Goal: Task Accomplishment & Management: Manage account settings

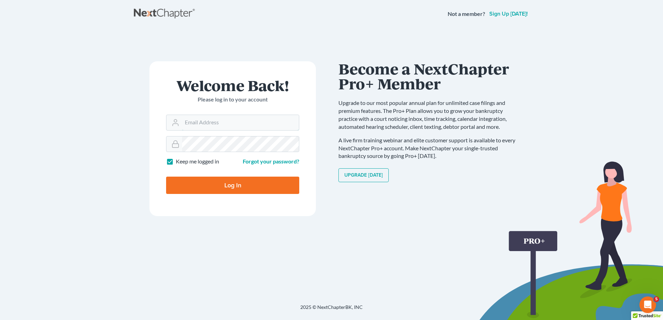
type input "[EMAIL_ADDRESS][DOMAIN_NAME]"
click at [258, 187] on input "Log In" at bounding box center [232, 185] width 133 height 17
type input "Thinking..."
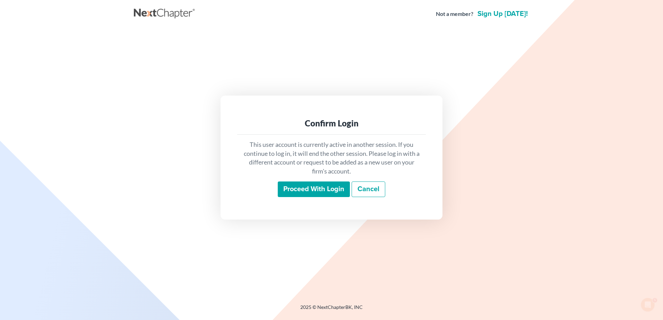
click at [318, 194] on input "Proceed with login" at bounding box center [314, 190] width 72 height 16
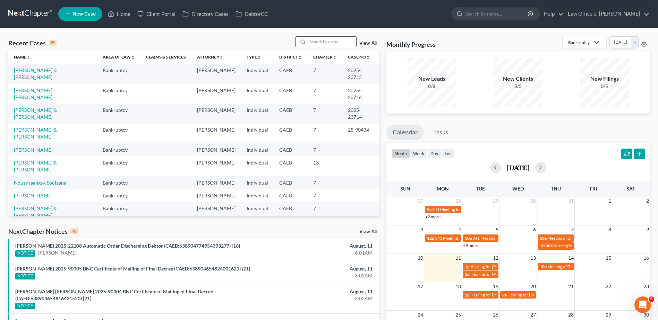
click at [331, 40] on input "search" at bounding box center [332, 42] width 49 height 10
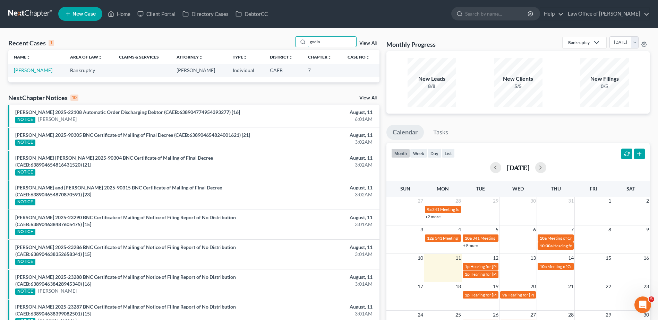
type input "godin"
click at [18, 70] on link "Godinez, Jessica" at bounding box center [33, 70] width 38 height 6
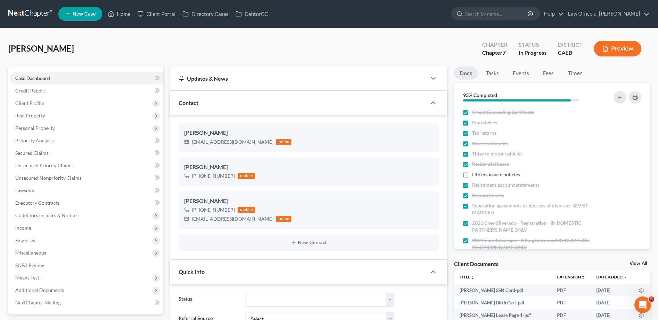
drag, startPoint x: 632, startPoint y: 265, endPoint x: 622, endPoint y: 264, distance: 9.7
click at [632, 265] on link "View All" at bounding box center [637, 263] width 17 height 5
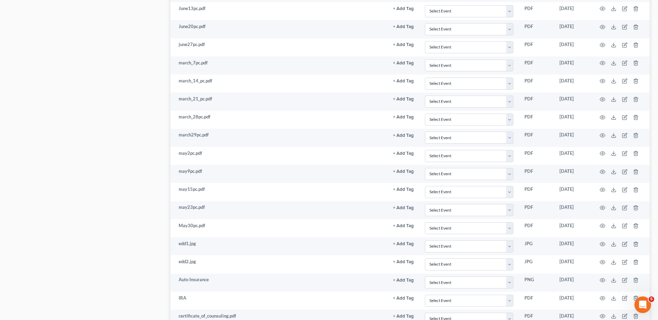
scroll to position [534, 0]
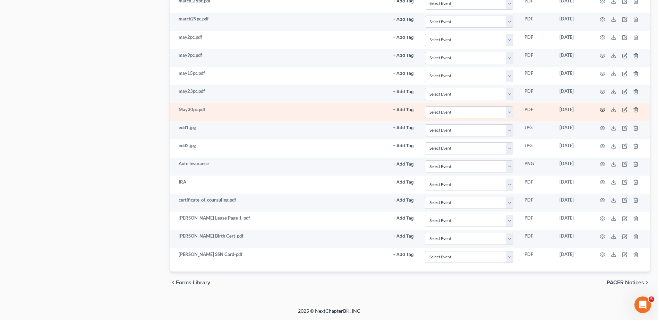
click at [603, 109] on icon "button" at bounding box center [603, 110] width 6 height 6
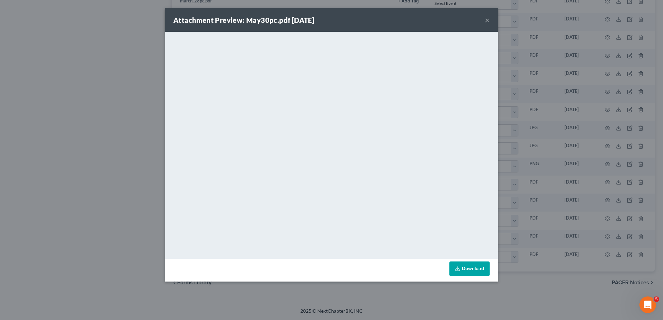
click at [487, 20] on button "×" at bounding box center [487, 20] width 5 height 8
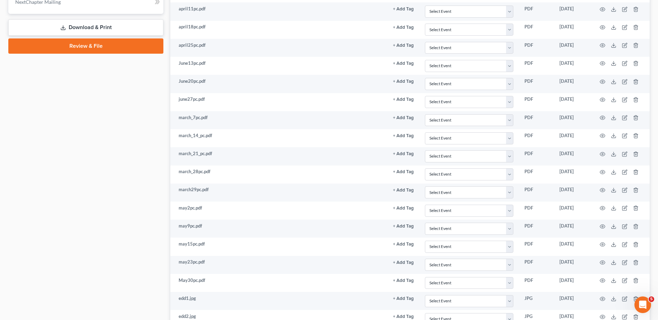
scroll to position [49, 0]
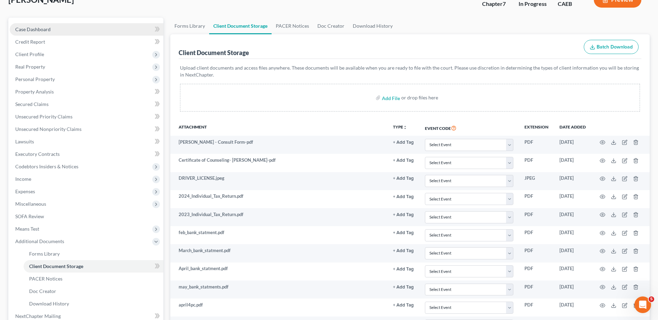
click at [37, 31] on span "Case Dashboard" at bounding box center [32, 29] width 35 height 6
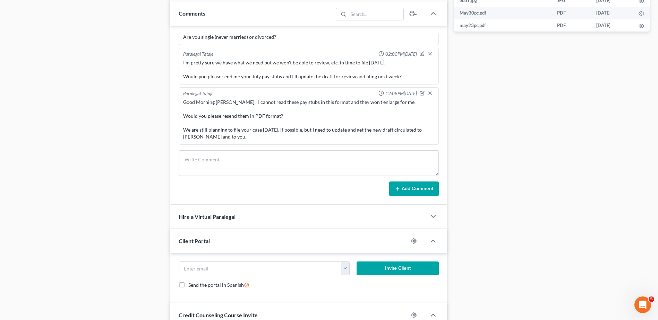
scroll to position [416, 0]
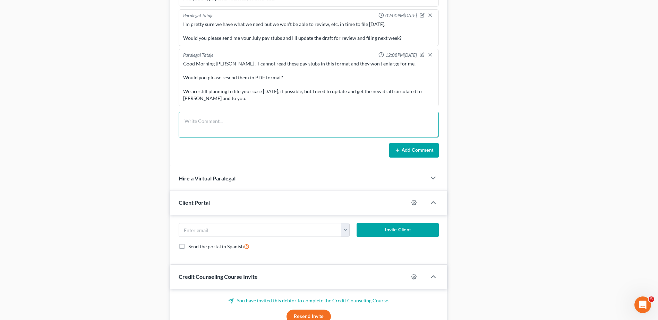
click at [218, 124] on textarea at bounding box center [309, 125] width 260 height 26
paste textarea "Good Morning!! I received the 7/3/2025 to 7/18/2025 pay stubs. I think there is…"
type textarea "Good Morning!! I received the 7/3/2025 to 7/18/2025 pay stubs. I think there is…"
click at [406, 148] on button "Add Comment" at bounding box center [414, 150] width 50 height 15
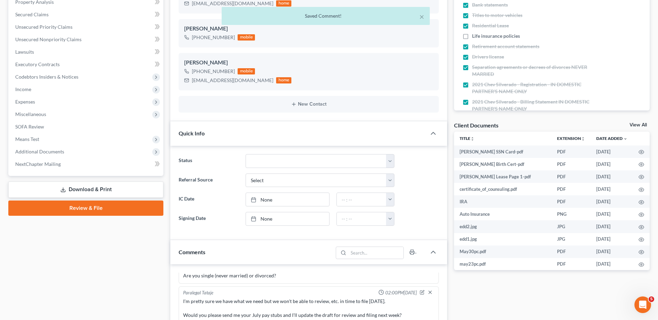
scroll to position [605, 0]
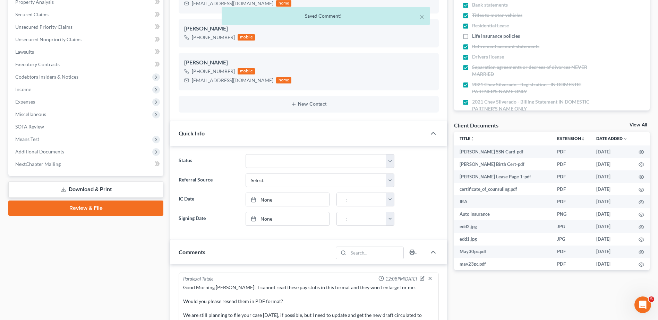
click at [634, 125] on link "View All" at bounding box center [637, 125] width 17 height 5
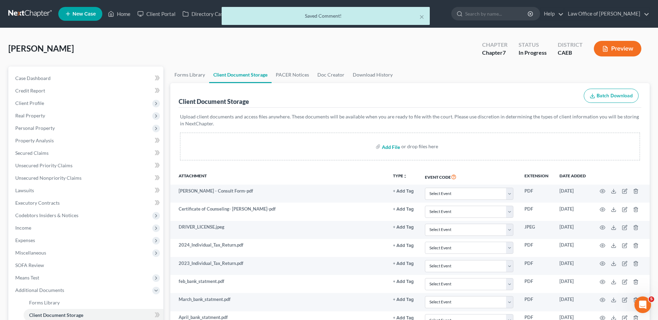
click at [391, 146] on input "file" at bounding box center [390, 146] width 17 height 12
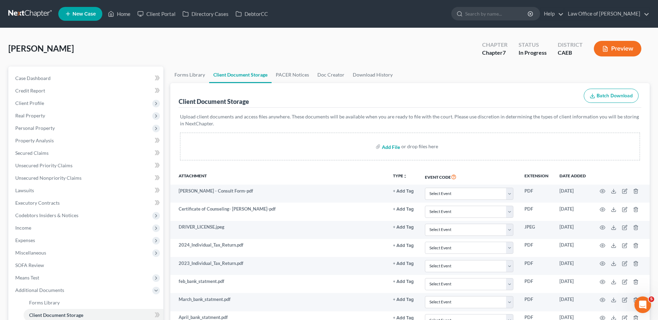
type input "C:\fakepath\Pay 7.18.2025.pdf"
